Goal: Book appointment/travel/reservation

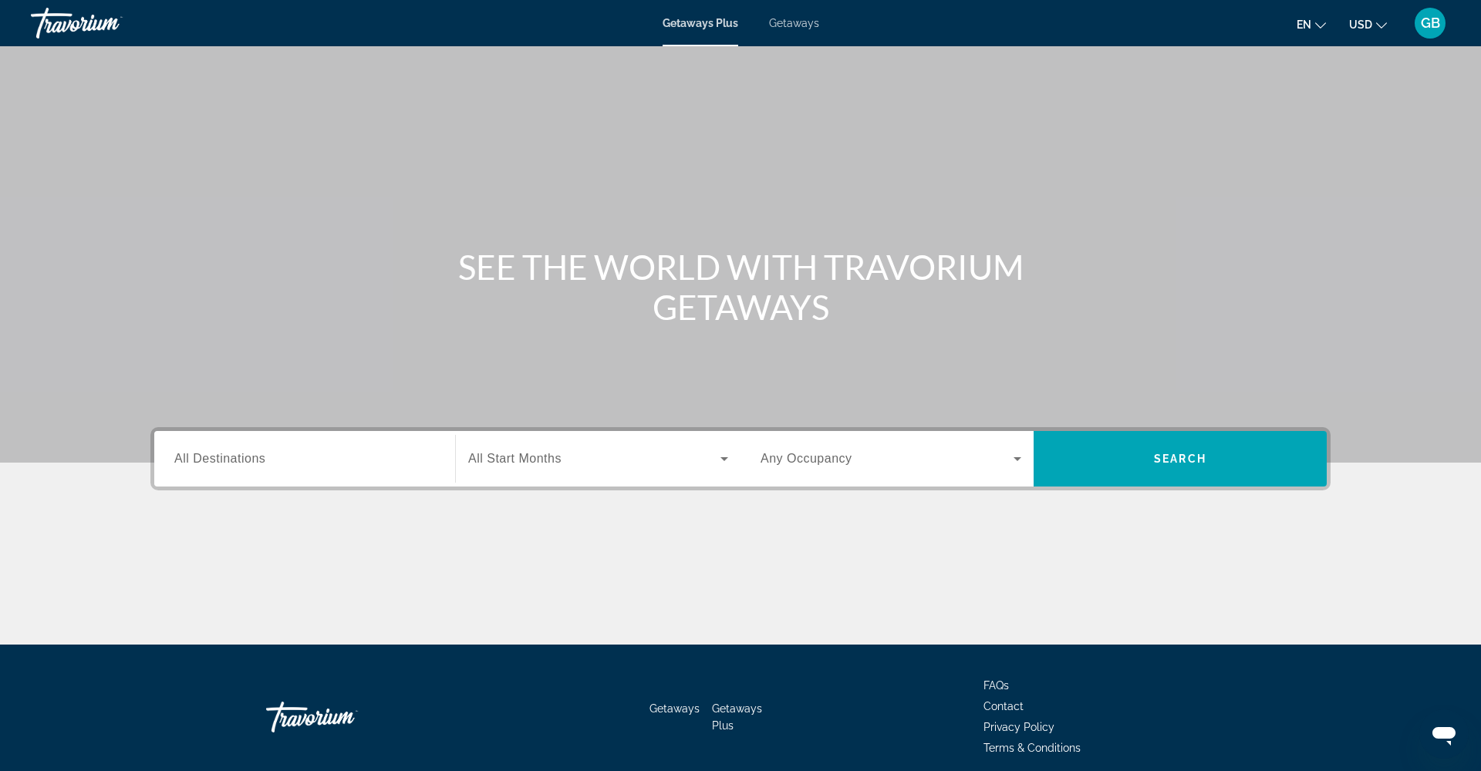
click at [211, 458] on span "All Destinations" at bounding box center [219, 458] width 91 height 13
click at [211, 458] on input "Destination All Destinations" at bounding box center [304, 459] width 261 height 19
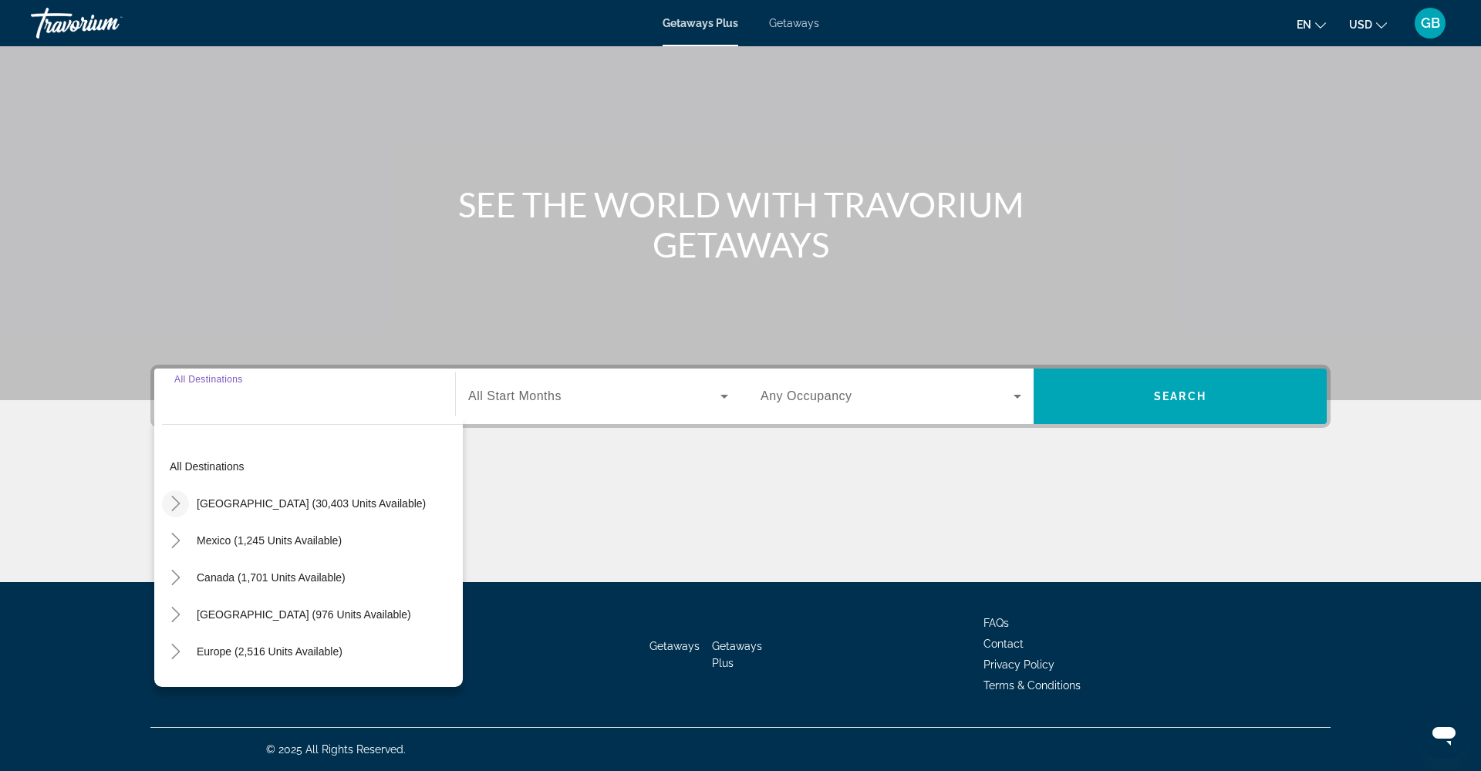
click at [176, 502] on icon "Toggle United States (30,403 units available)" at bounding box center [175, 503] width 15 height 15
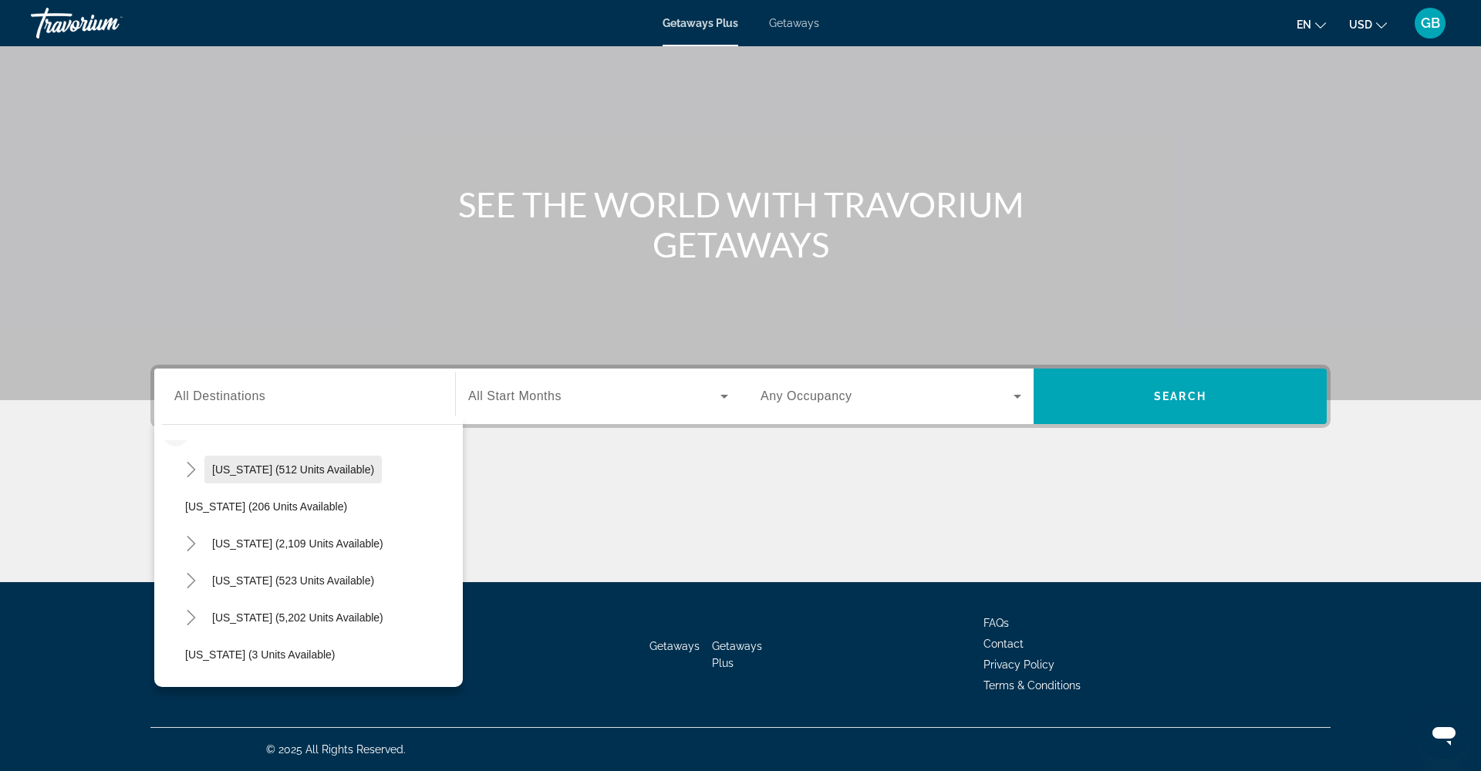
scroll to position [76, 0]
click at [194, 535] on icon "Toggle California (2,109 units available)" at bounding box center [191, 538] width 15 height 15
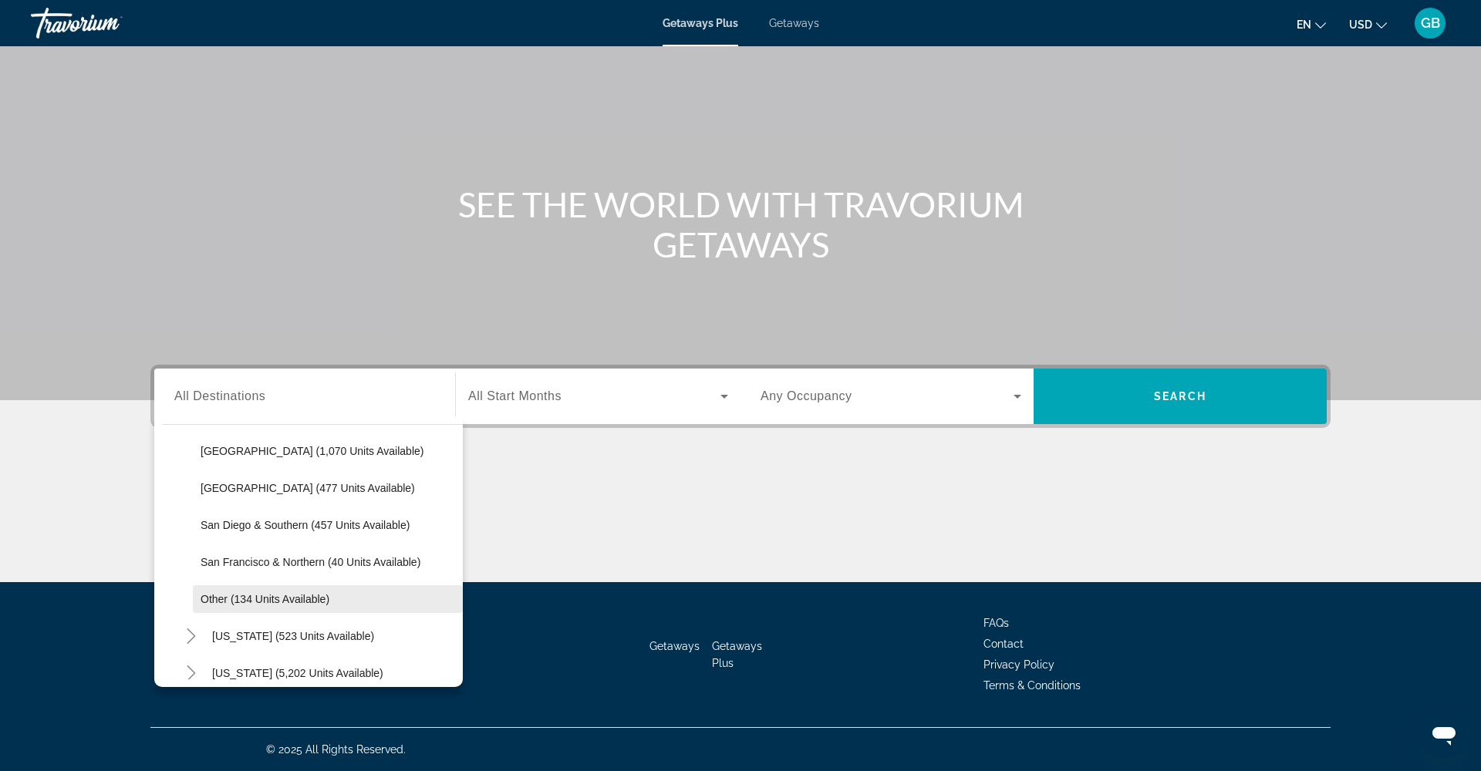
scroll to position [237, 0]
click at [279, 524] on span "San Diego & Southern (457 units available)" at bounding box center [305, 526] width 209 height 12
type input "**********"
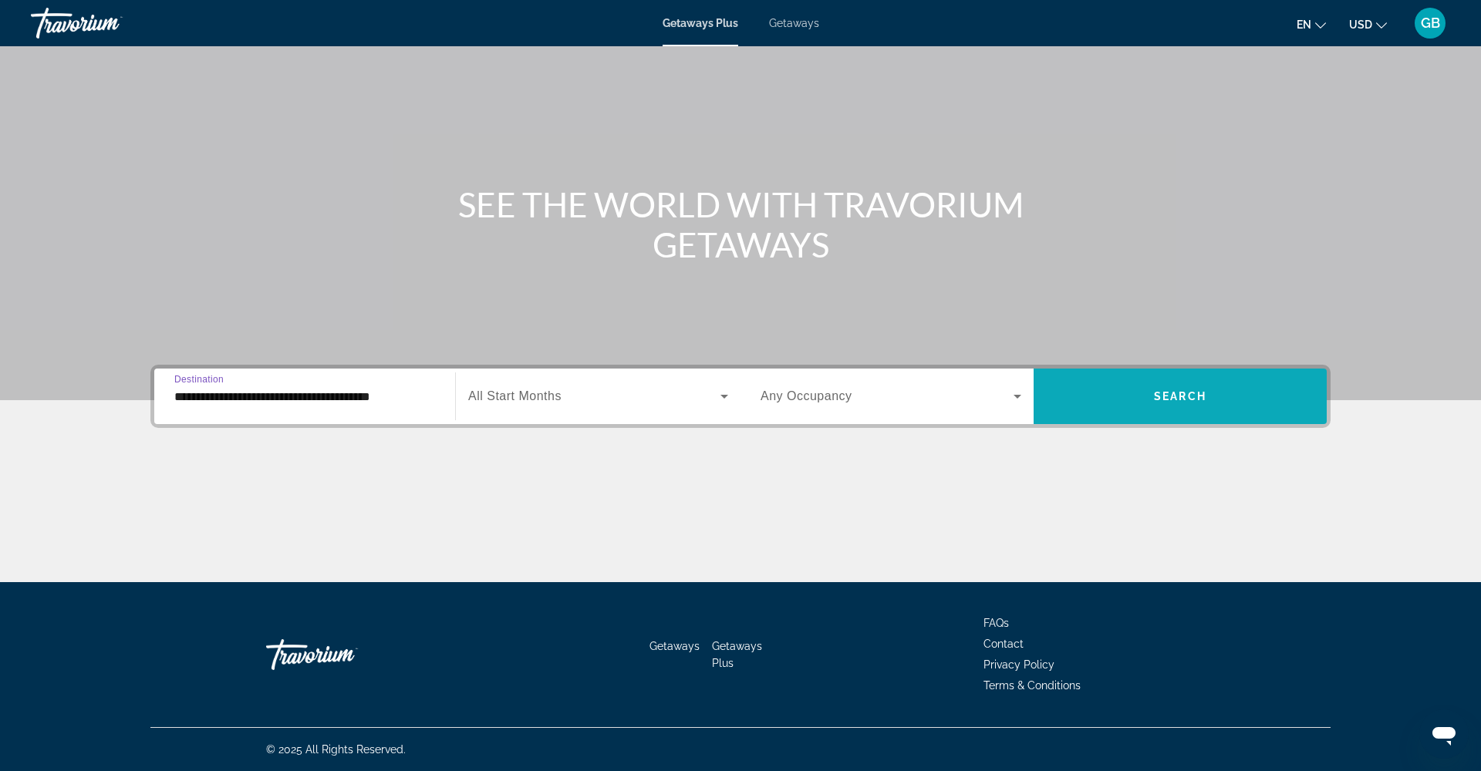
click at [1194, 401] on span "Search" at bounding box center [1180, 396] width 52 height 12
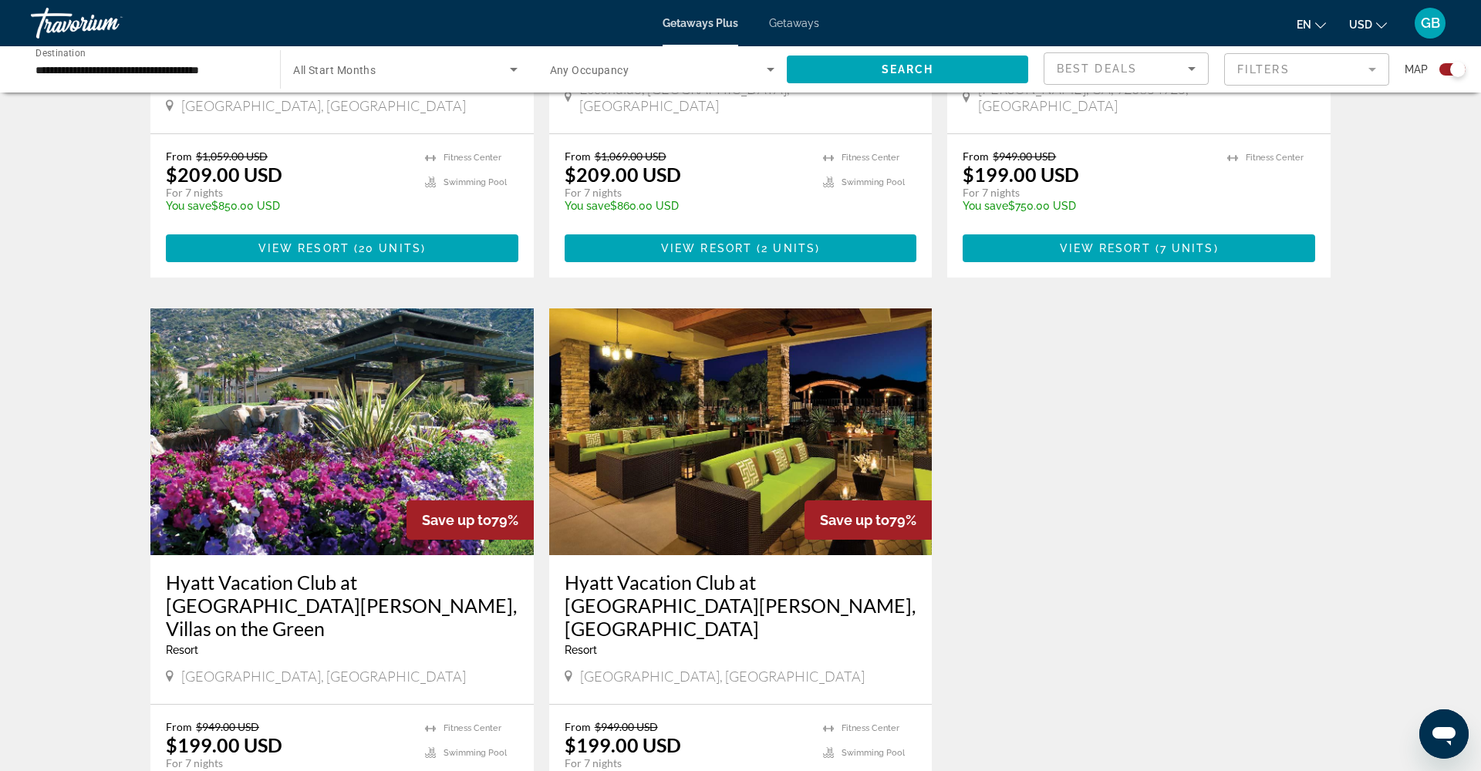
scroll to position [2014, 0]
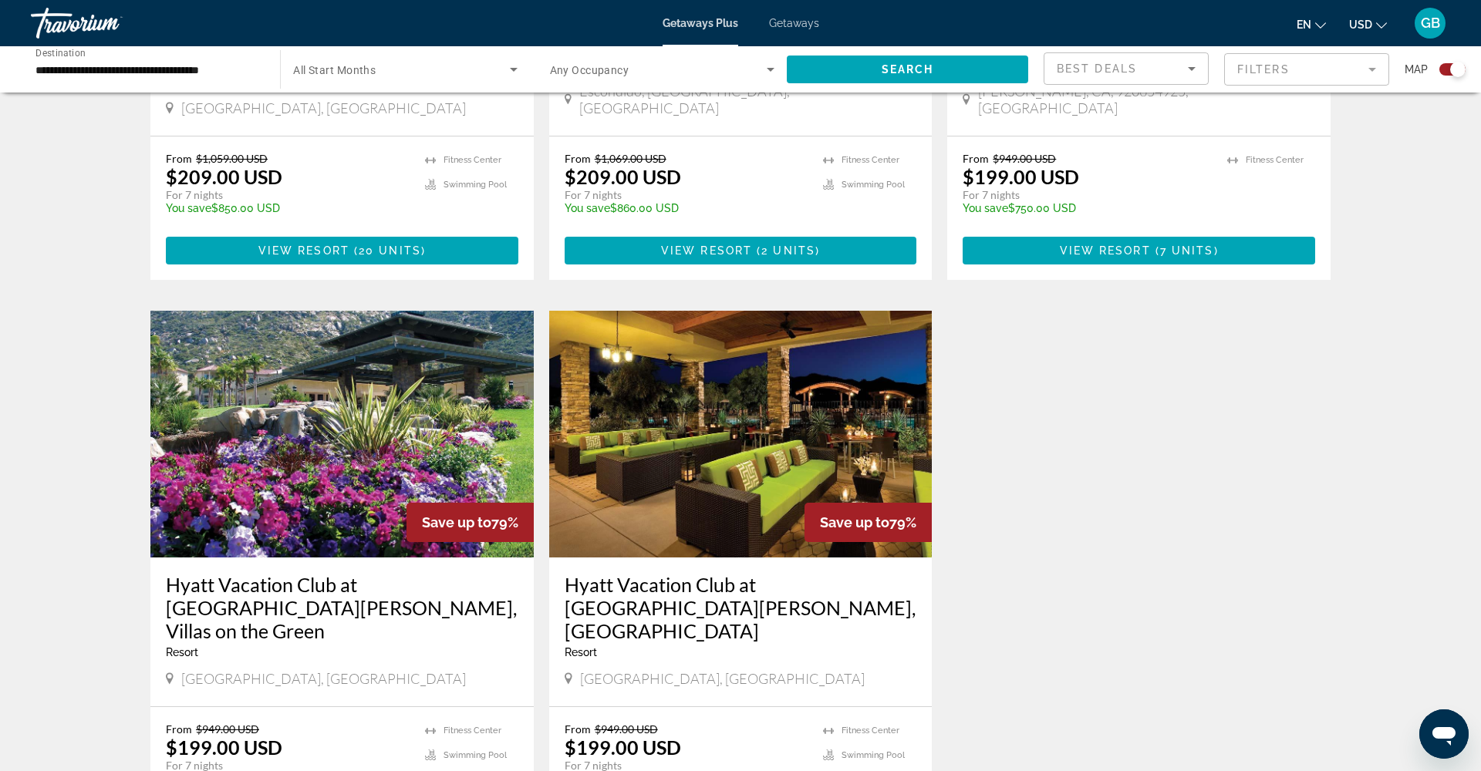
click at [813, 311] on img "Main content" at bounding box center [740, 434] width 383 height 247
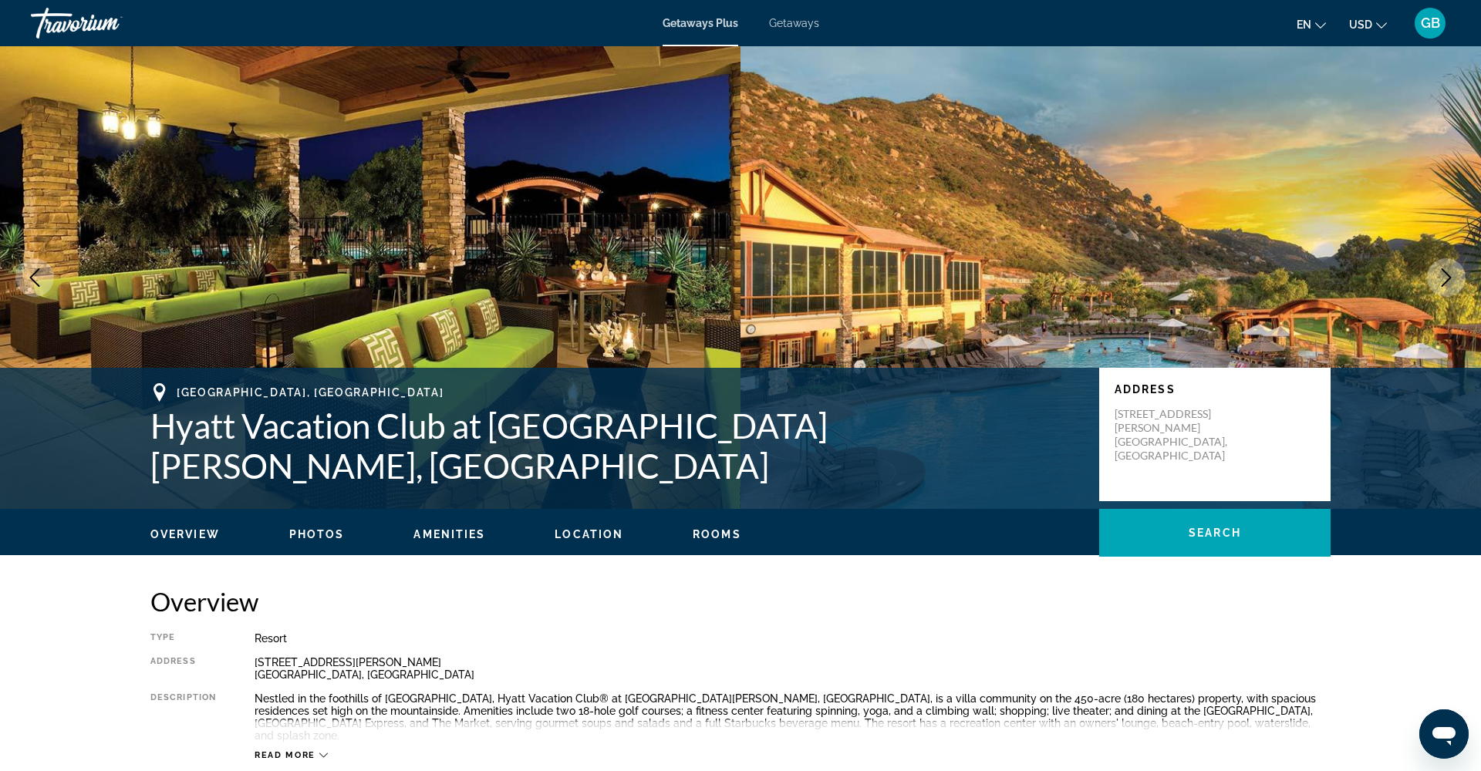
click at [305, 538] on span "Photos" at bounding box center [317, 534] width 56 height 12
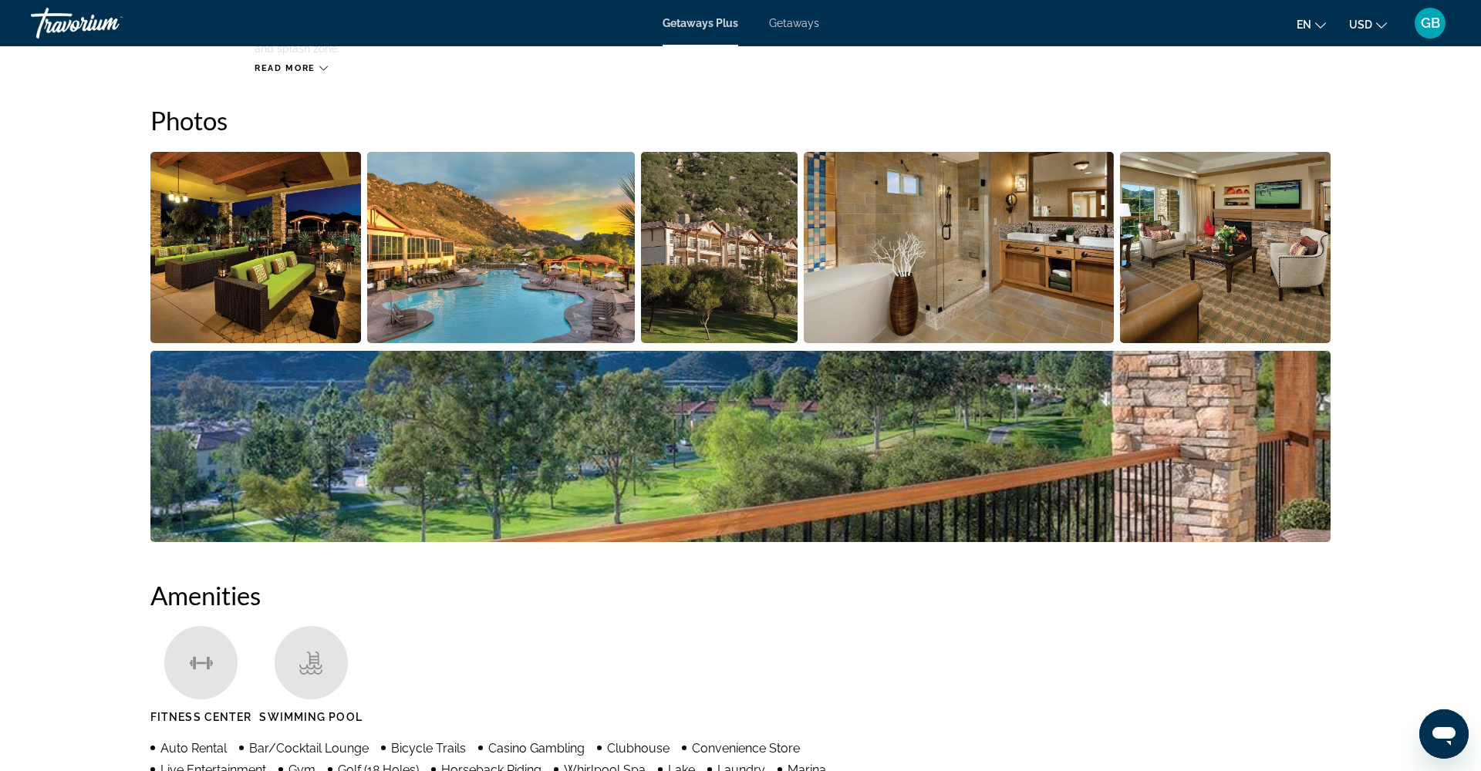
click at [459, 262] on img "Open full-screen image slider" at bounding box center [501, 247] width 268 height 191
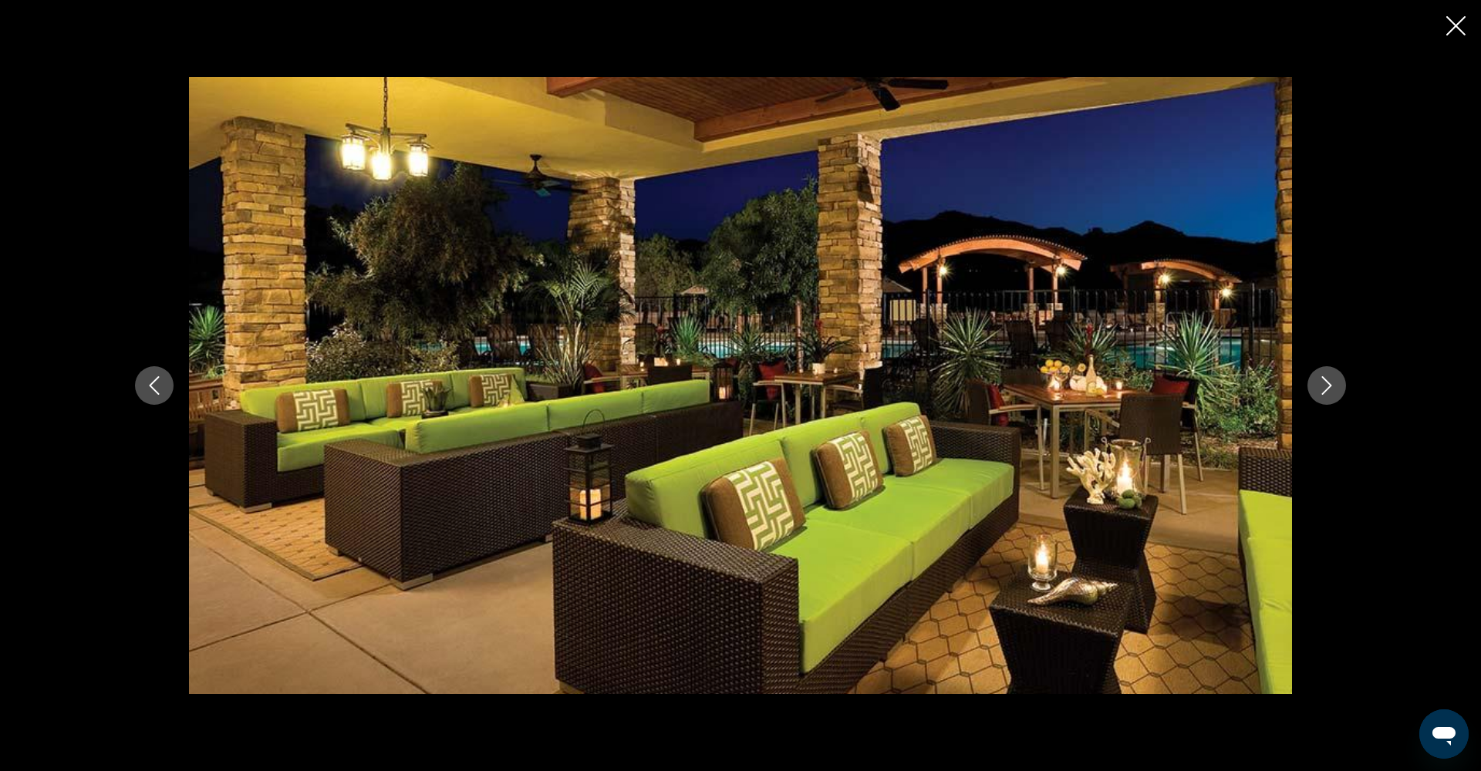
click at [1333, 392] on icon "Next image" at bounding box center [1326, 385] width 19 height 19
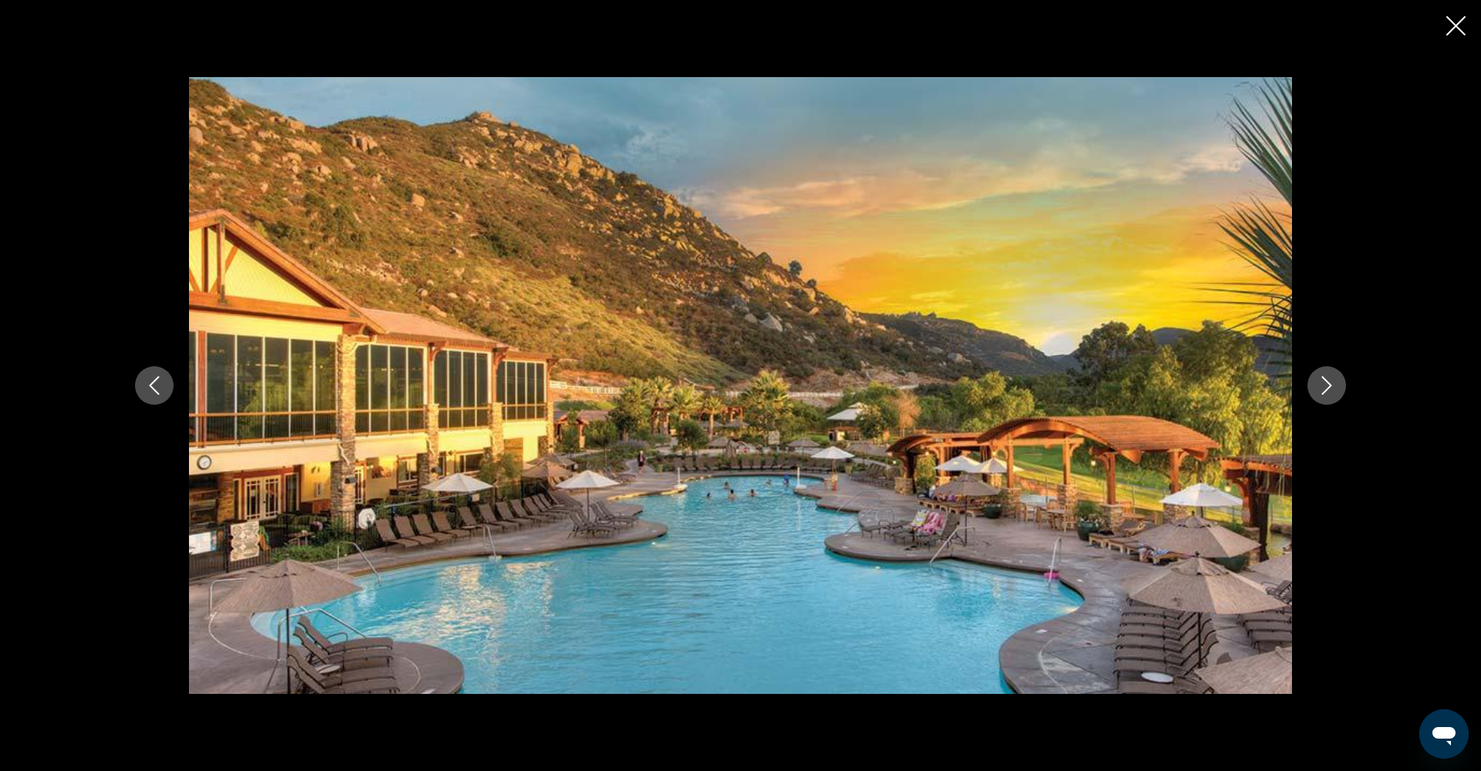
click at [1333, 392] on icon "Next image" at bounding box center [1326, 385] width 19 height 19
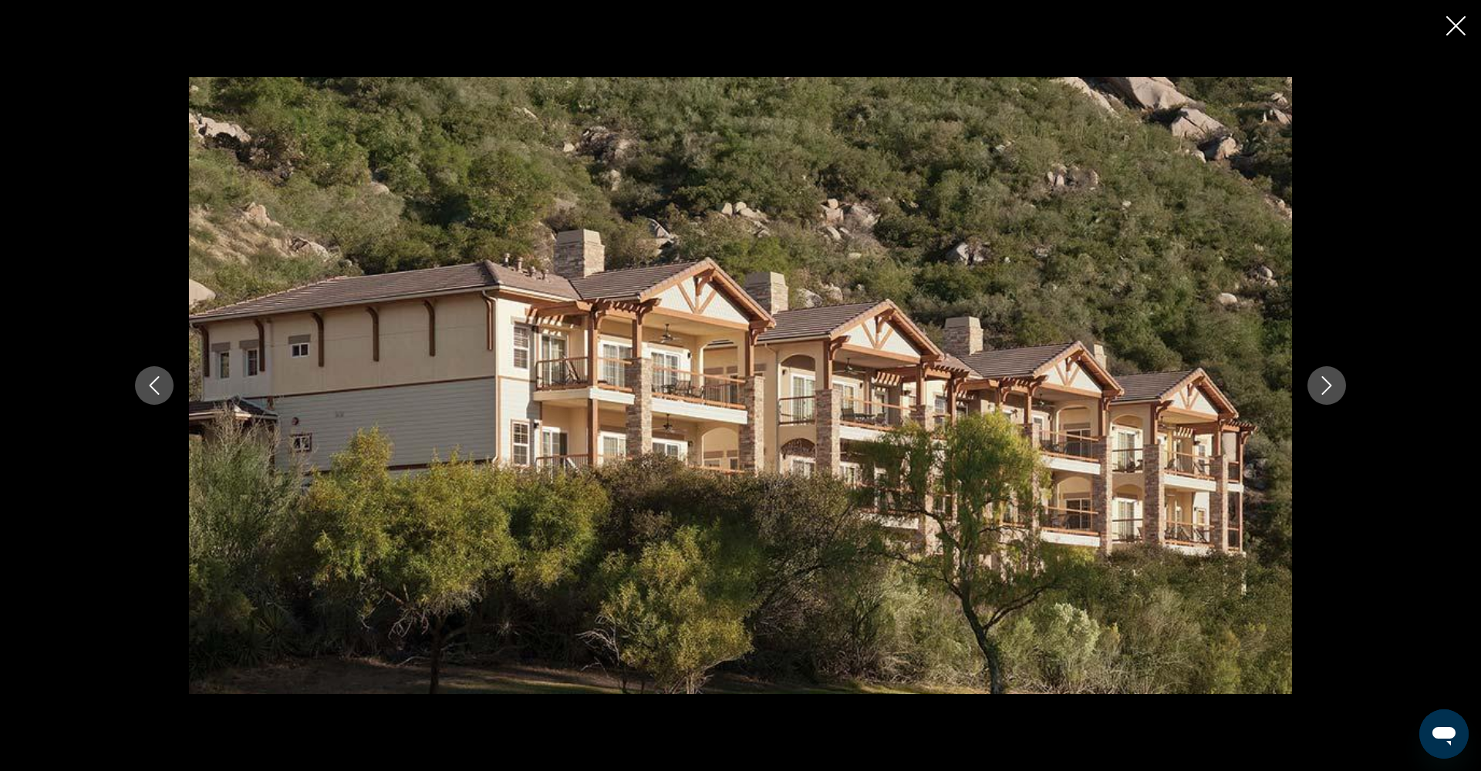
click at [1333, 392] on icon "Next image" at bounding box center [1326, 385] width 19 height 19
